Goal: Information Seeking & Learning: Check status

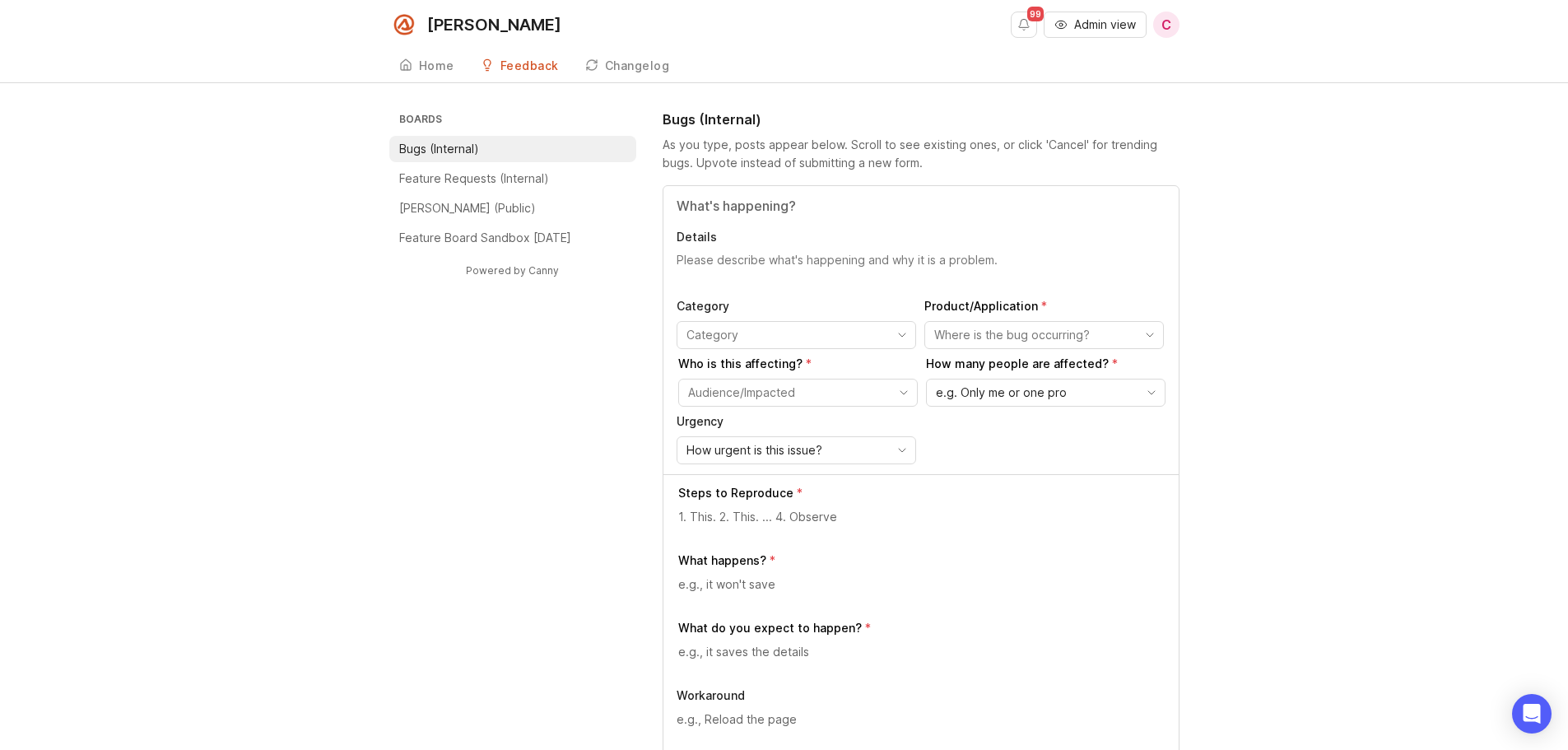
click at [1114, 24] on span "Admin view" at bounding box center [1105, 25] width 62 height 17
